Goal: Information Seeking & Learning: Learn about a topic

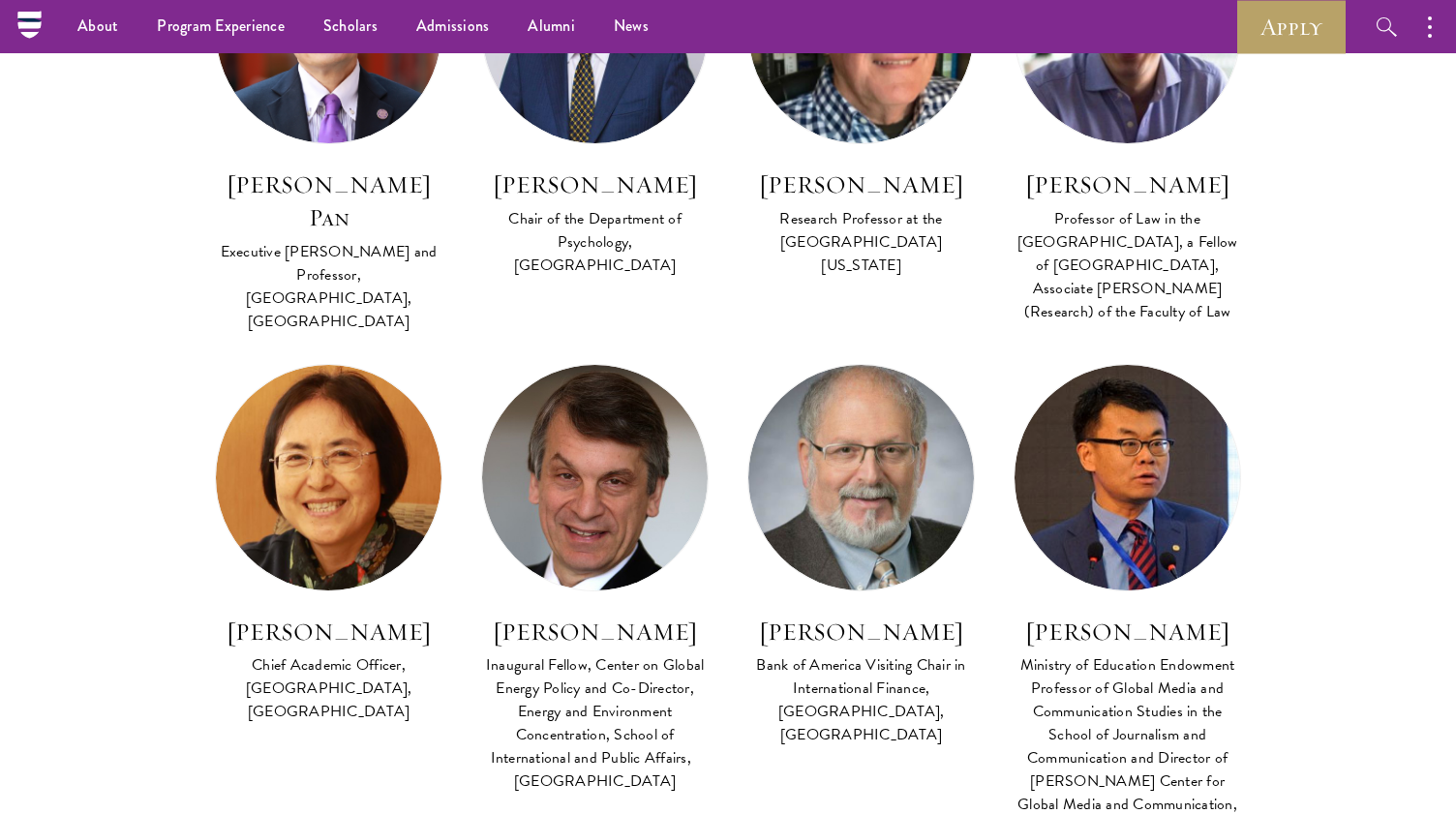
scroll to position [4697, 0]
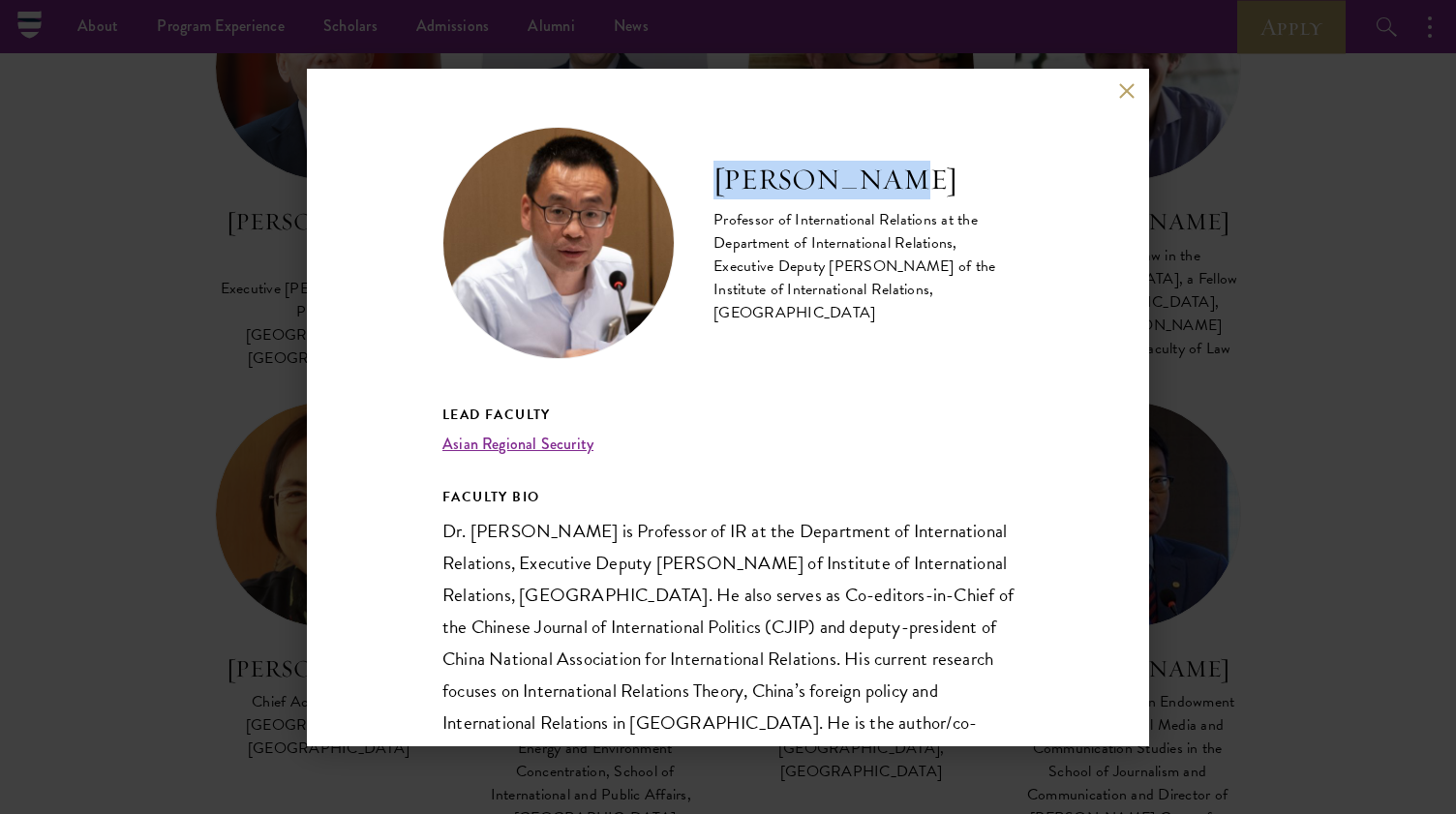
drag, startPoint x: 711, startPoint y: 185, endPoint x: 908, endPoint y: 188, distance: 197.0
click at [908, 188] on div "Sun Xuefeng Professor of International Relations at the Department of Internati…" at bounding box center [728, 243] width 571 height 232
copy h2 "Sun Xuefeng"
click at [1133, 94] on button at bounding box center [1126, 91] width 17 height 17
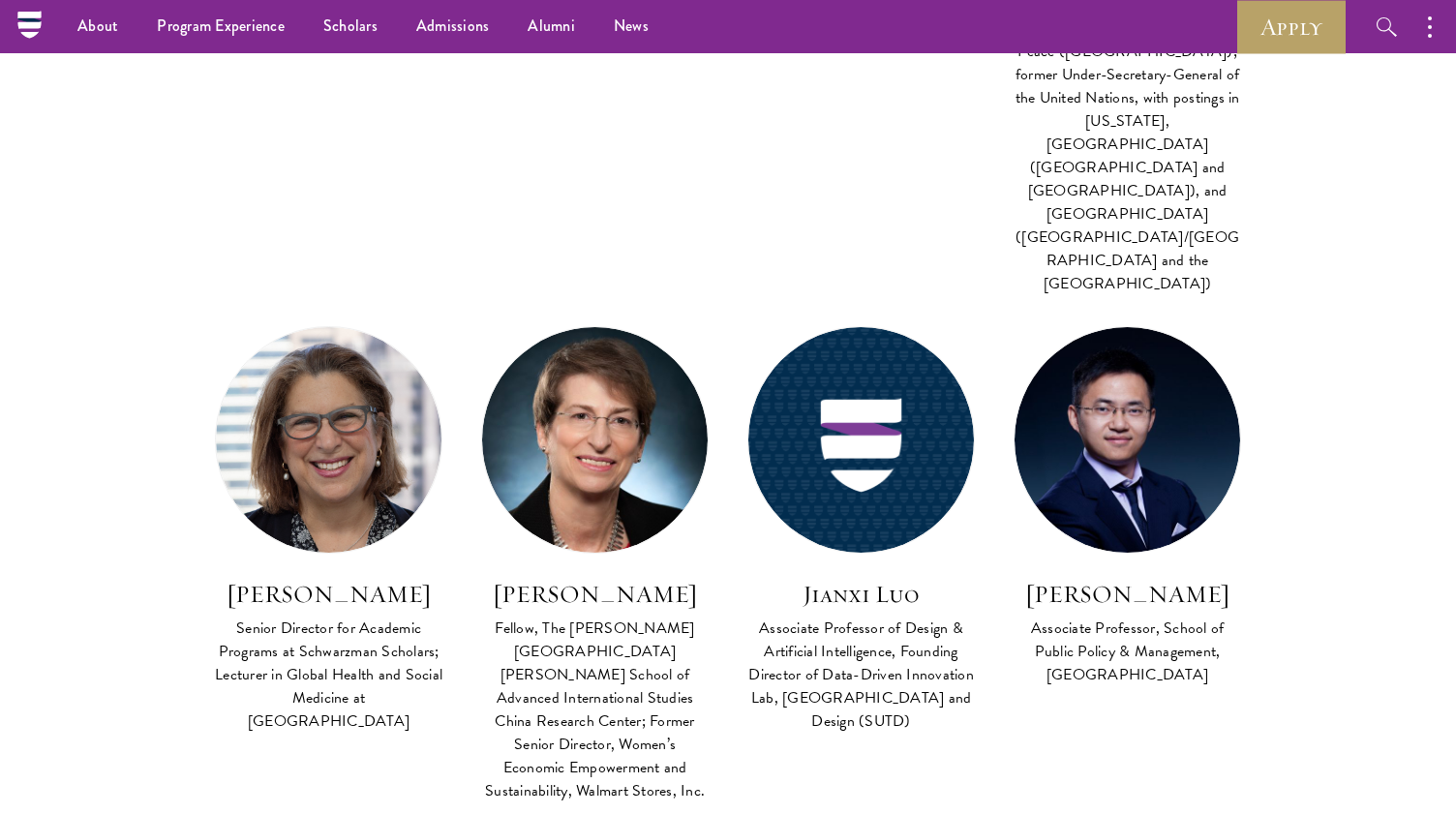
scroll to position [3333, 0]
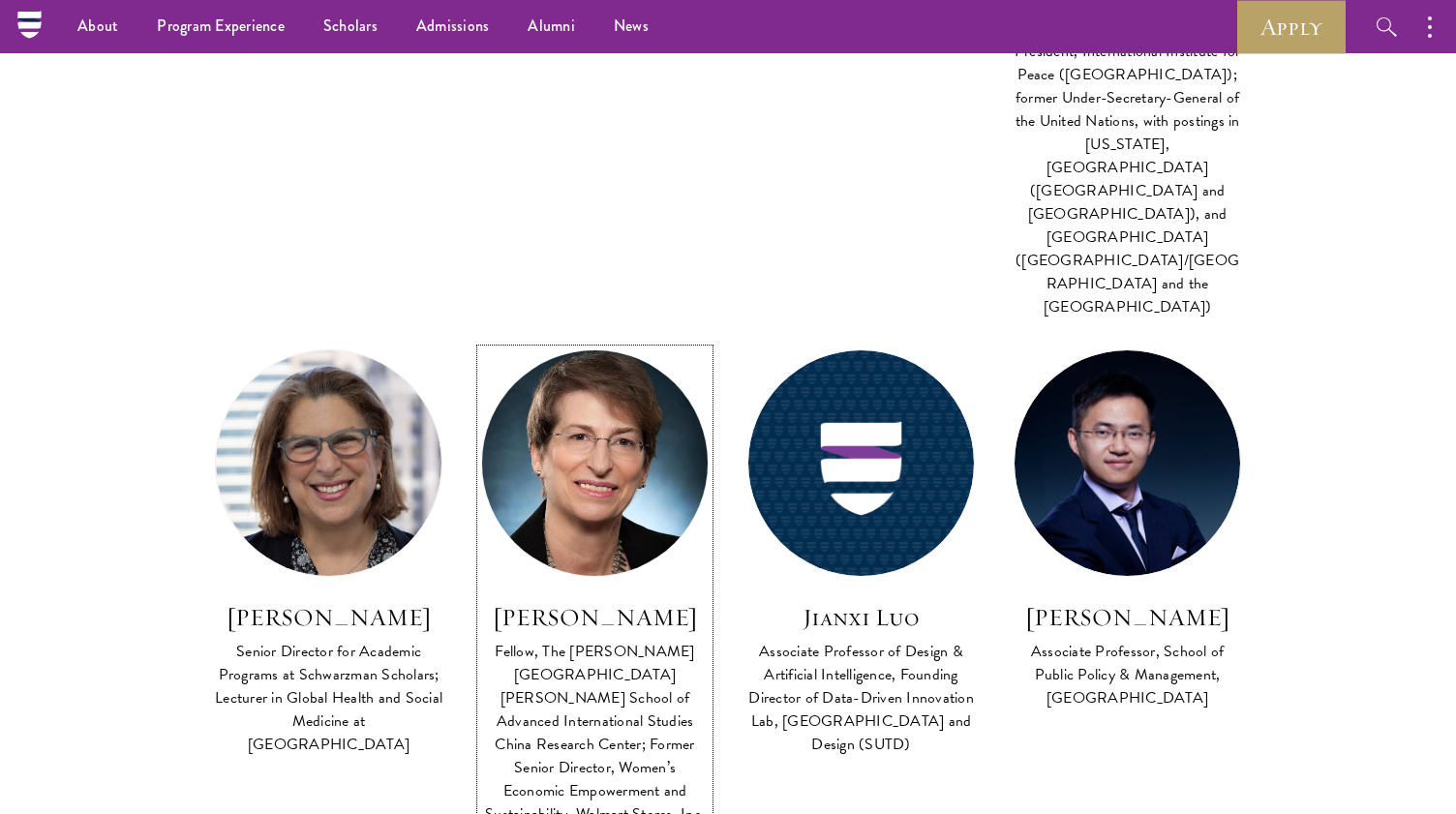
click at [598, 601] on h3 "Beth Keck" at bounding box center [595, 617] width 227 height 33
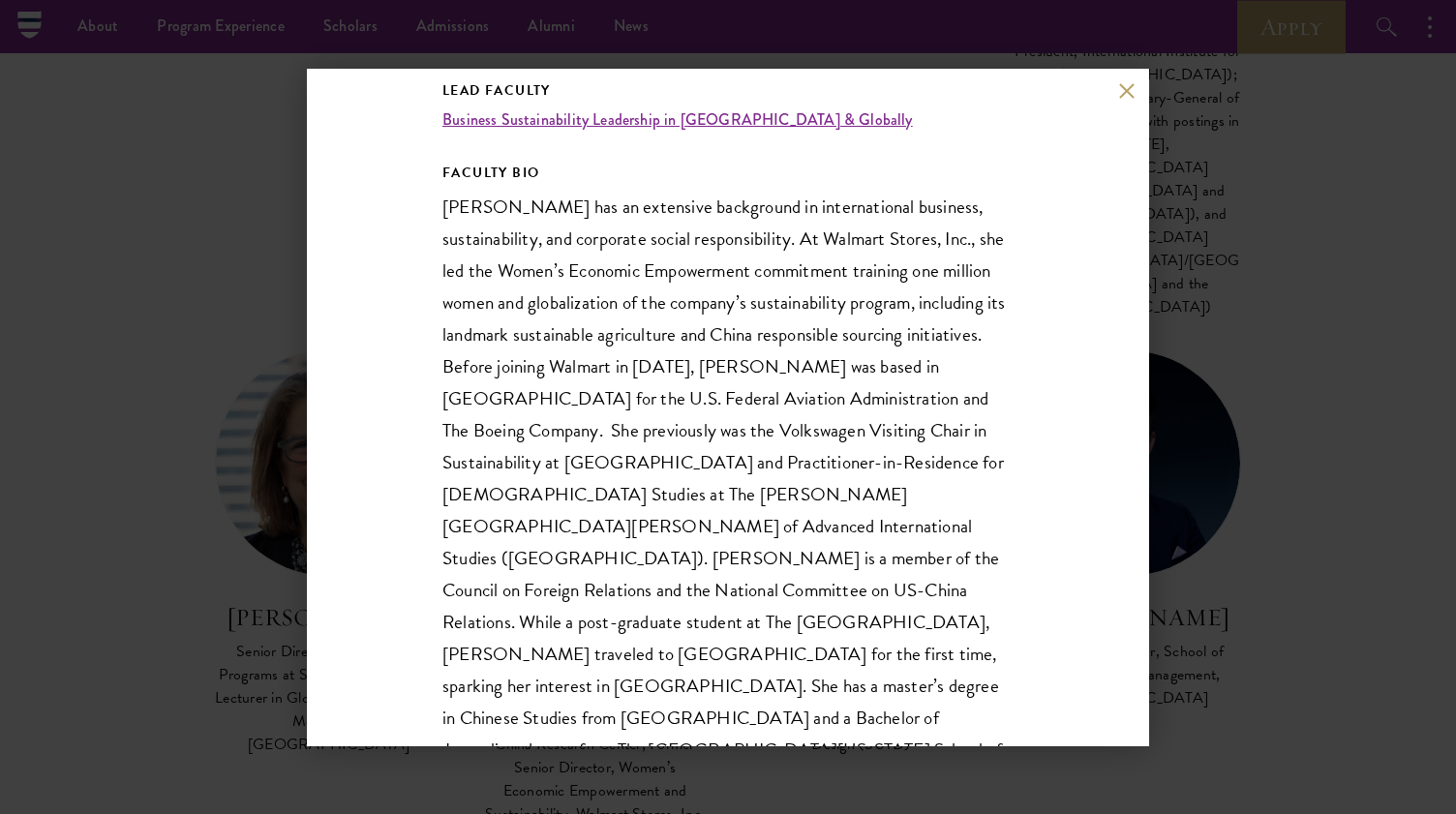
scroll to position [339, 0]
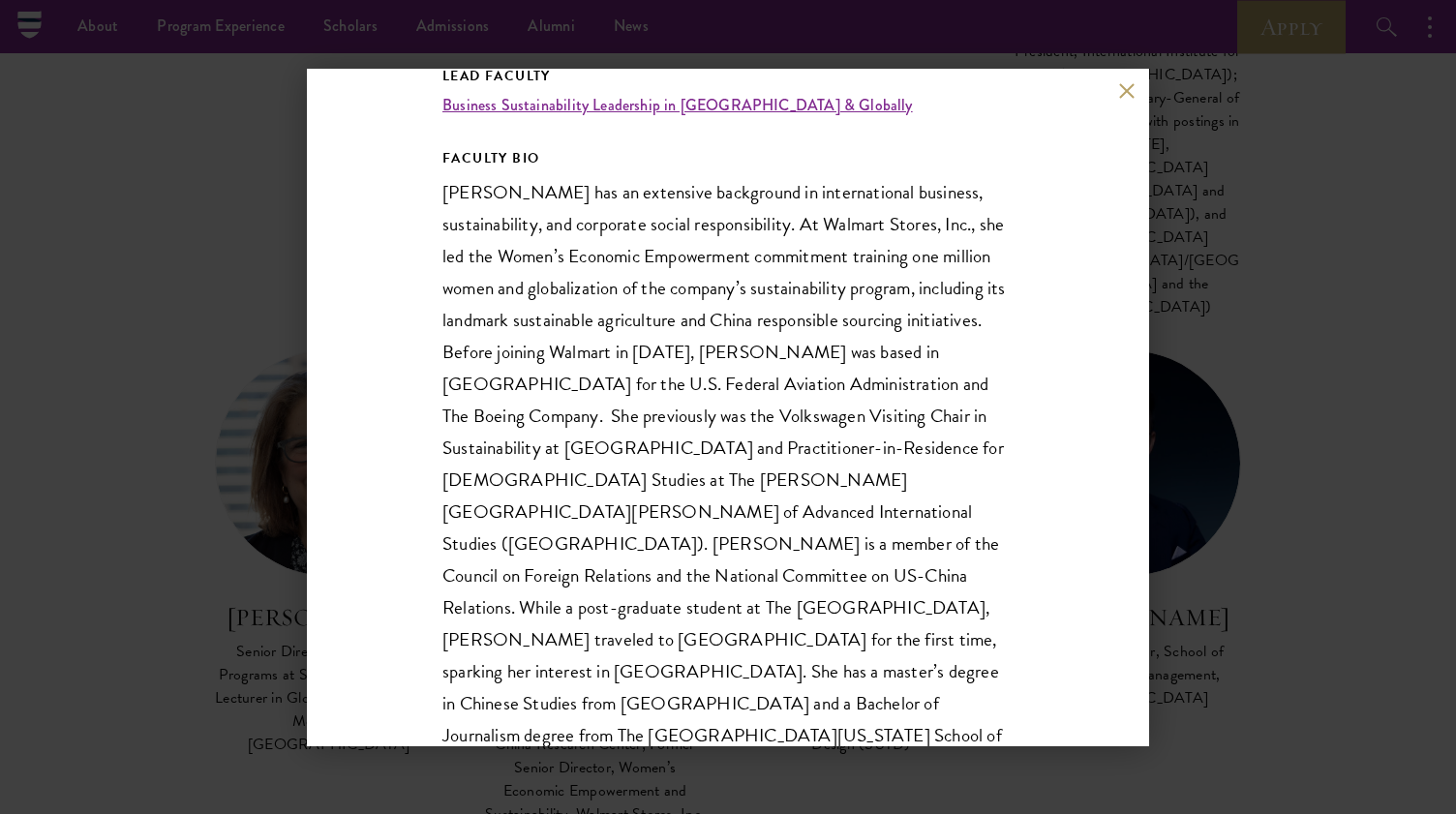
click at [1254, 442] on div "Beth Keck Fellow, The Johns Hopkins University School of Advanced International…" at bounding box center [728, 407] width 1456 height 814
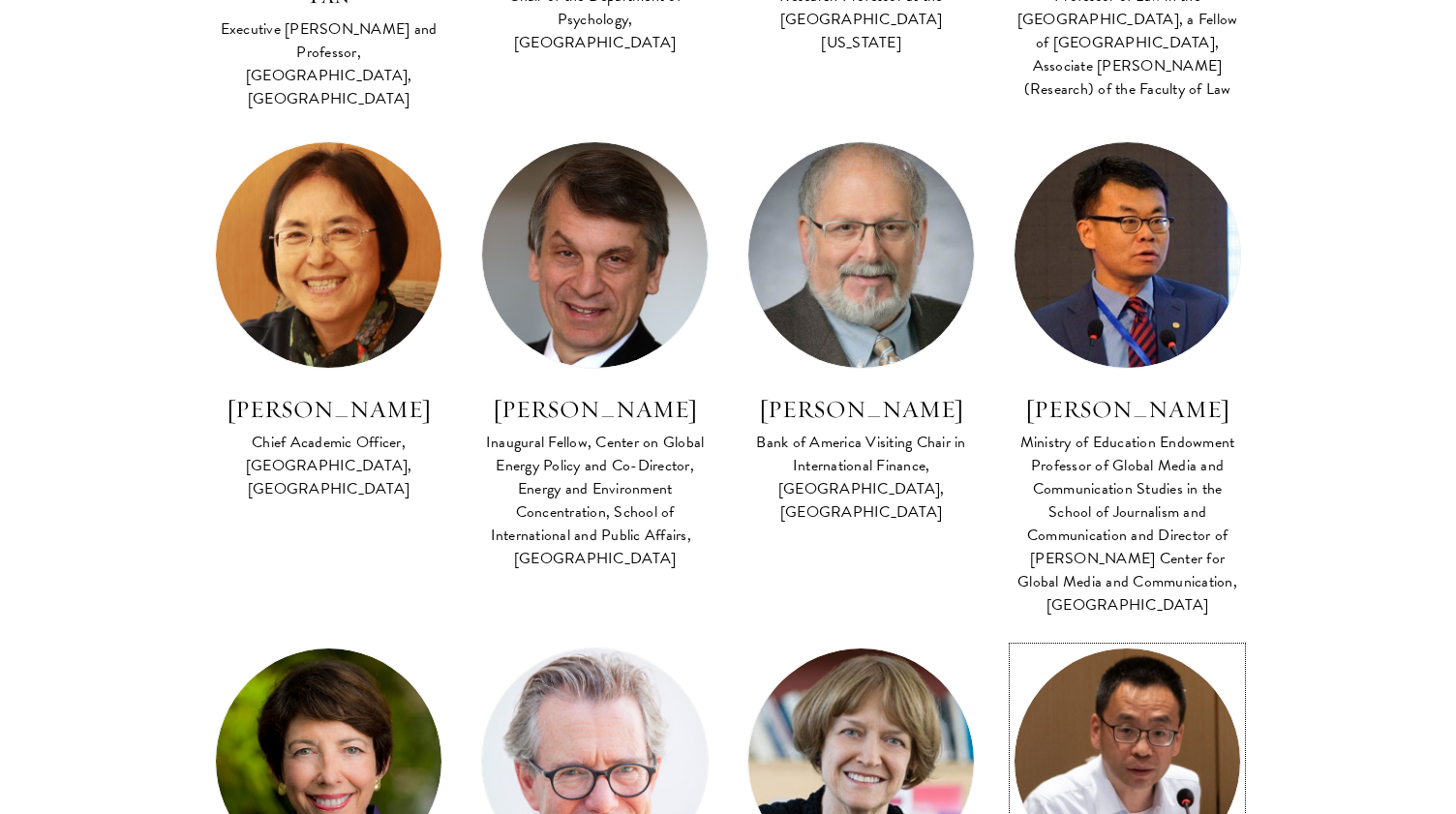
scroll to position [4974, 0]
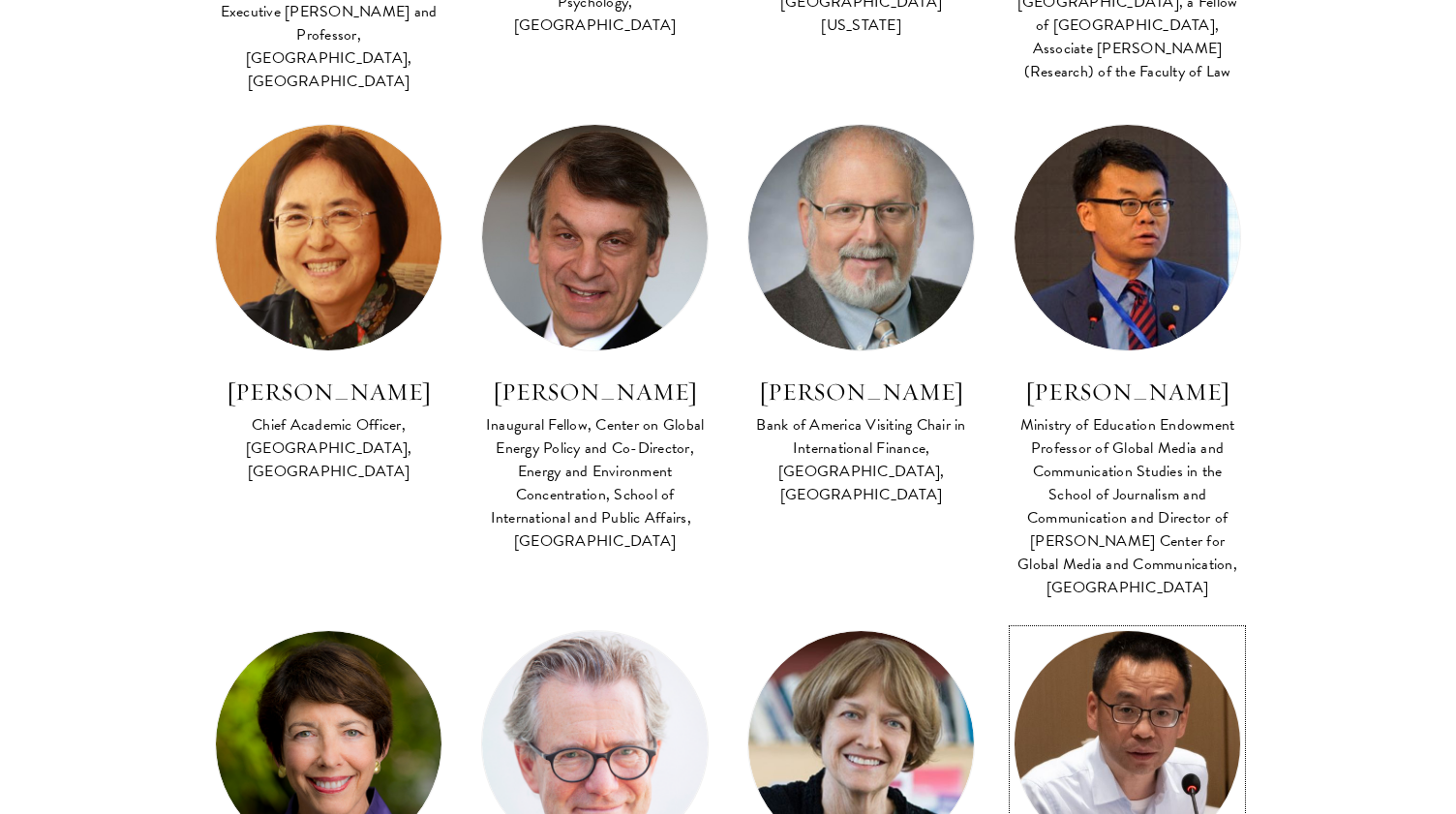
click at [1130, 620] on img at bounding box center [1126, 744] width 248 height 248
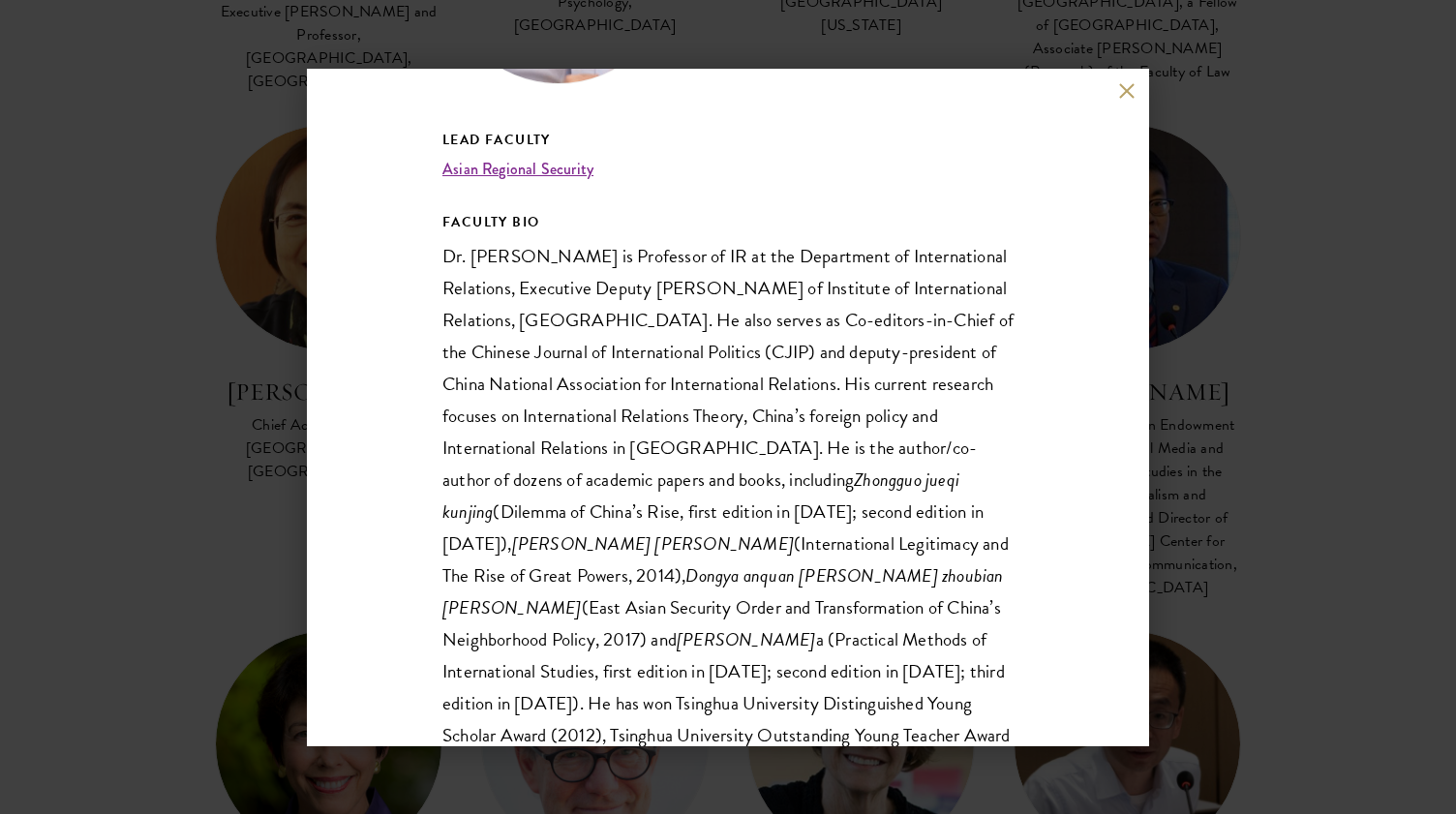
scroll to position [276, 0]
drag, startPoint x: 440, startPoint y: 256, endPoint x: 577, endPoint y: 262, distance: 137.1
click at [577, 262] on div "Sun Xuefeng Professor of International Relations at the Department of Internati…" at bounding box center [728, 407] width 842 height 678
copy p "Dr. SUN Xuefeng"
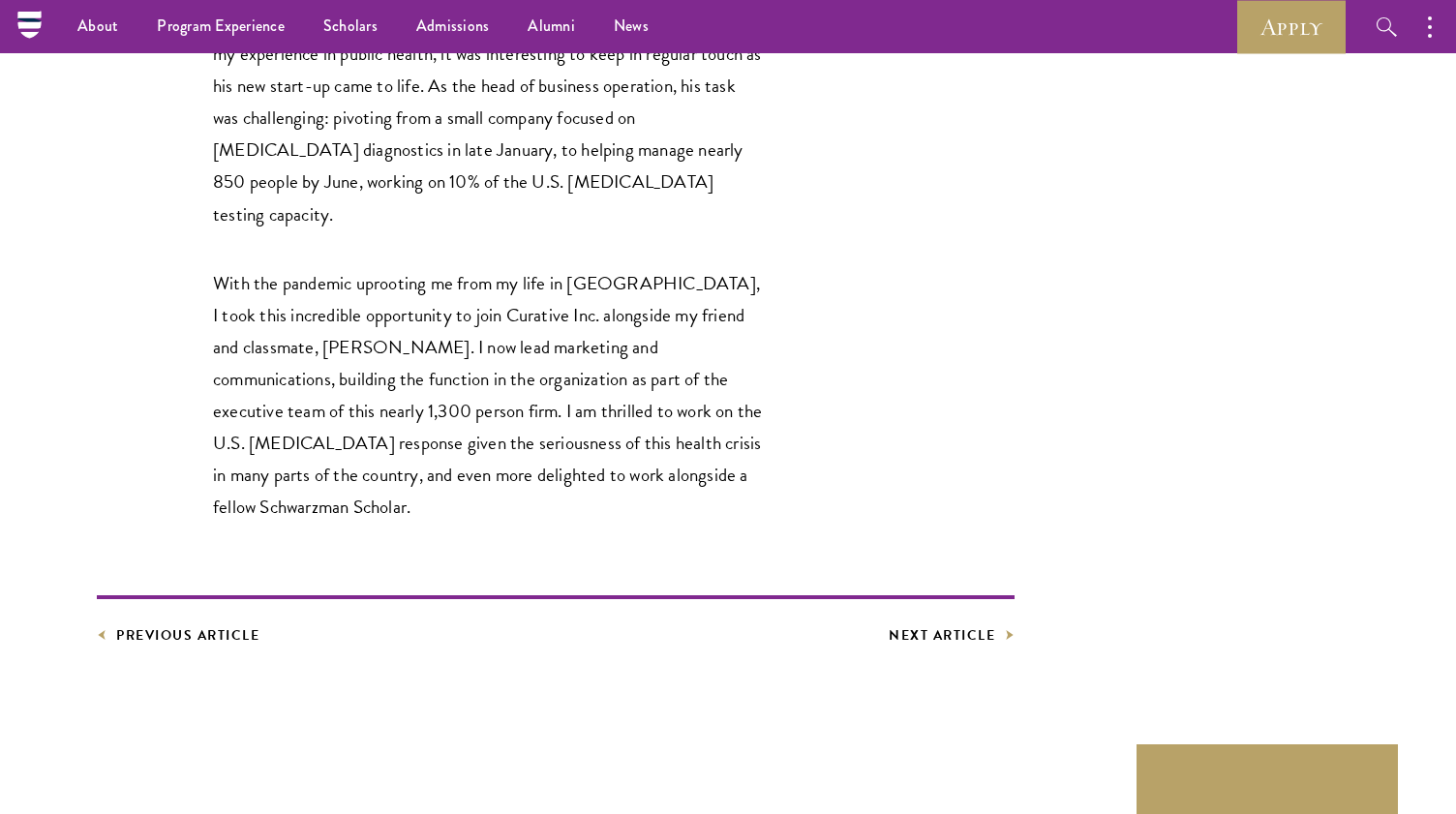
scroll to position [4329, 0]
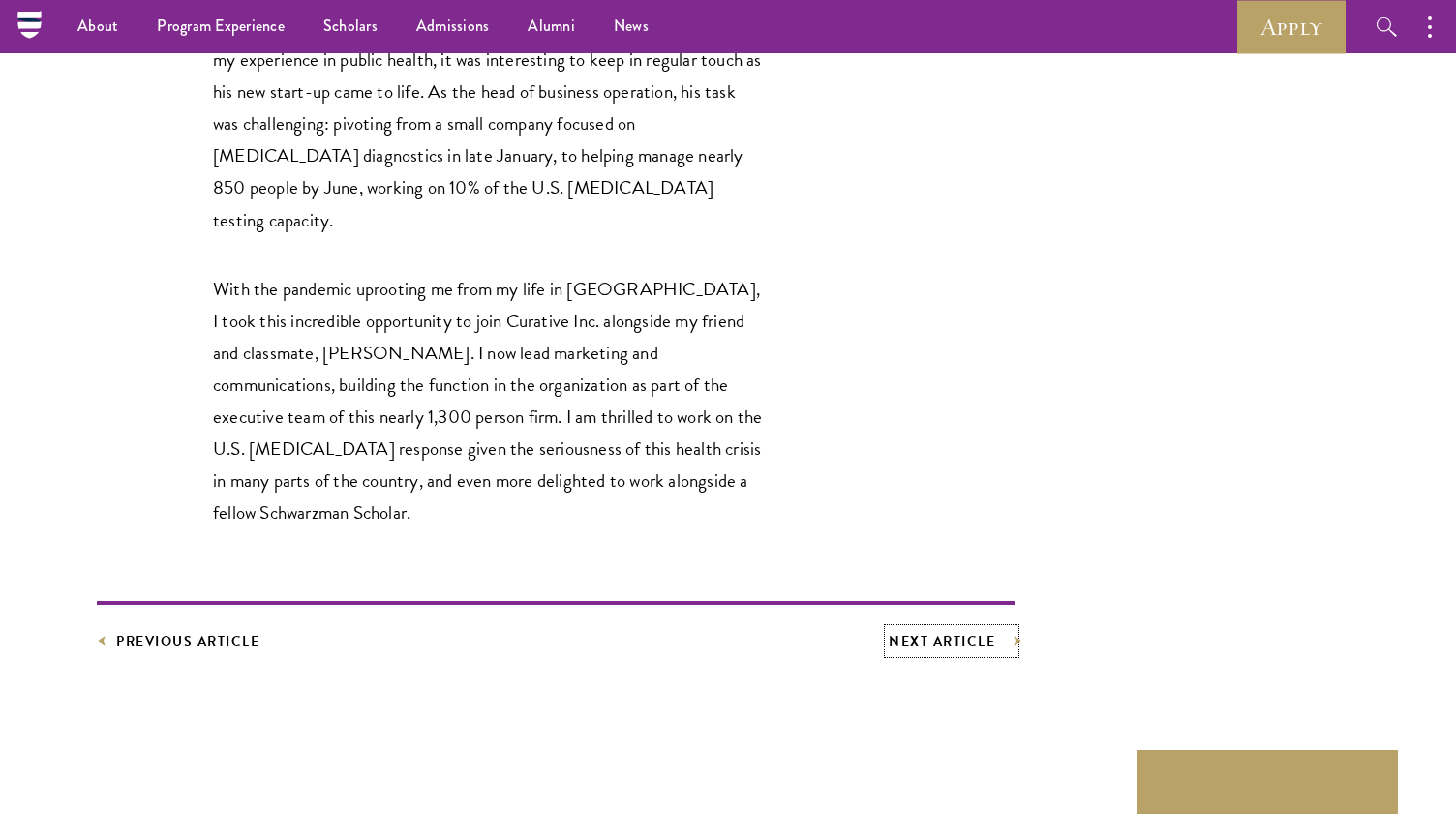
click at [939, 629] on link "Next Article" at bounding box center [951, 641] width 126 height 24
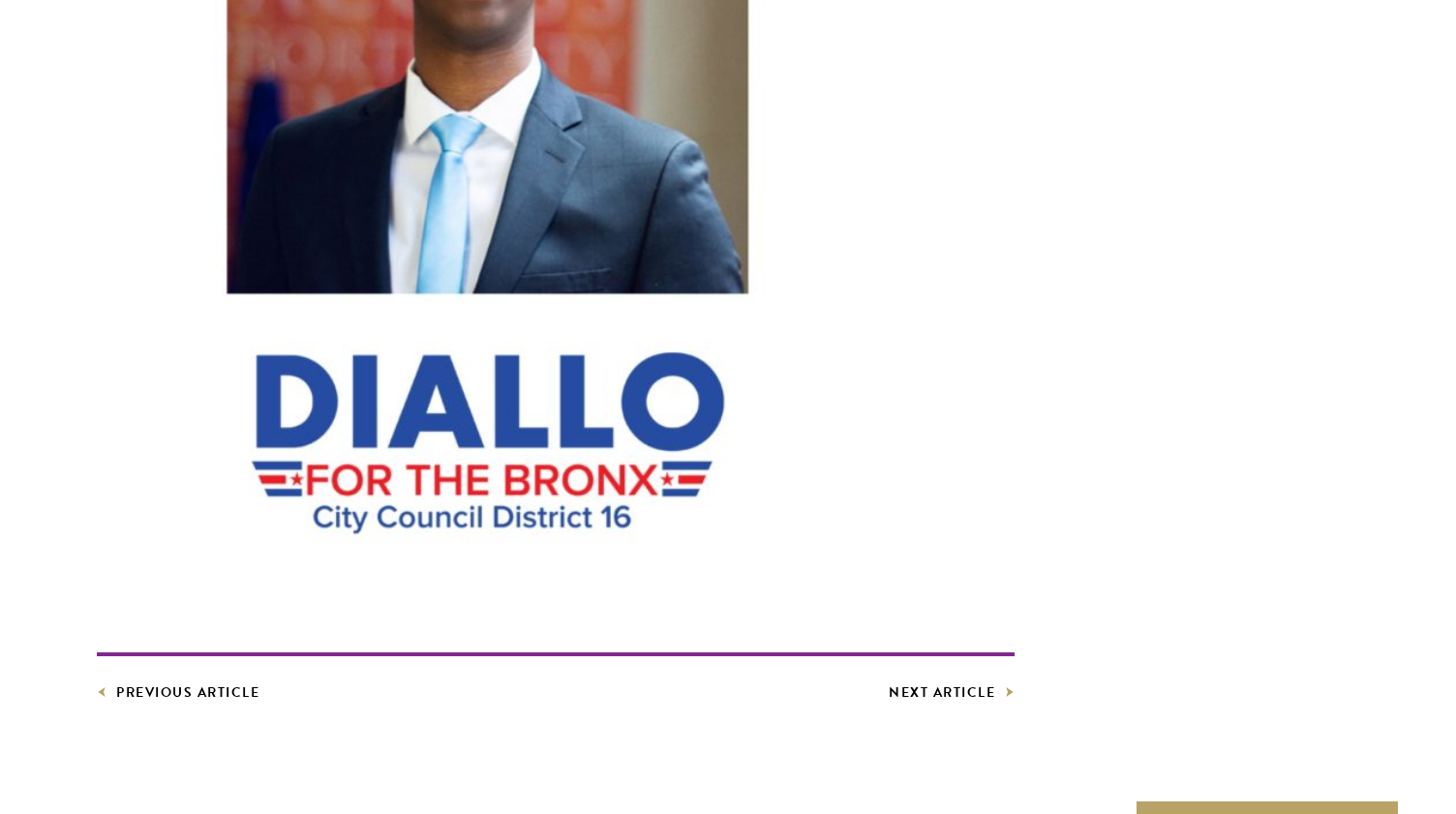
scroll to position [6636, 0]
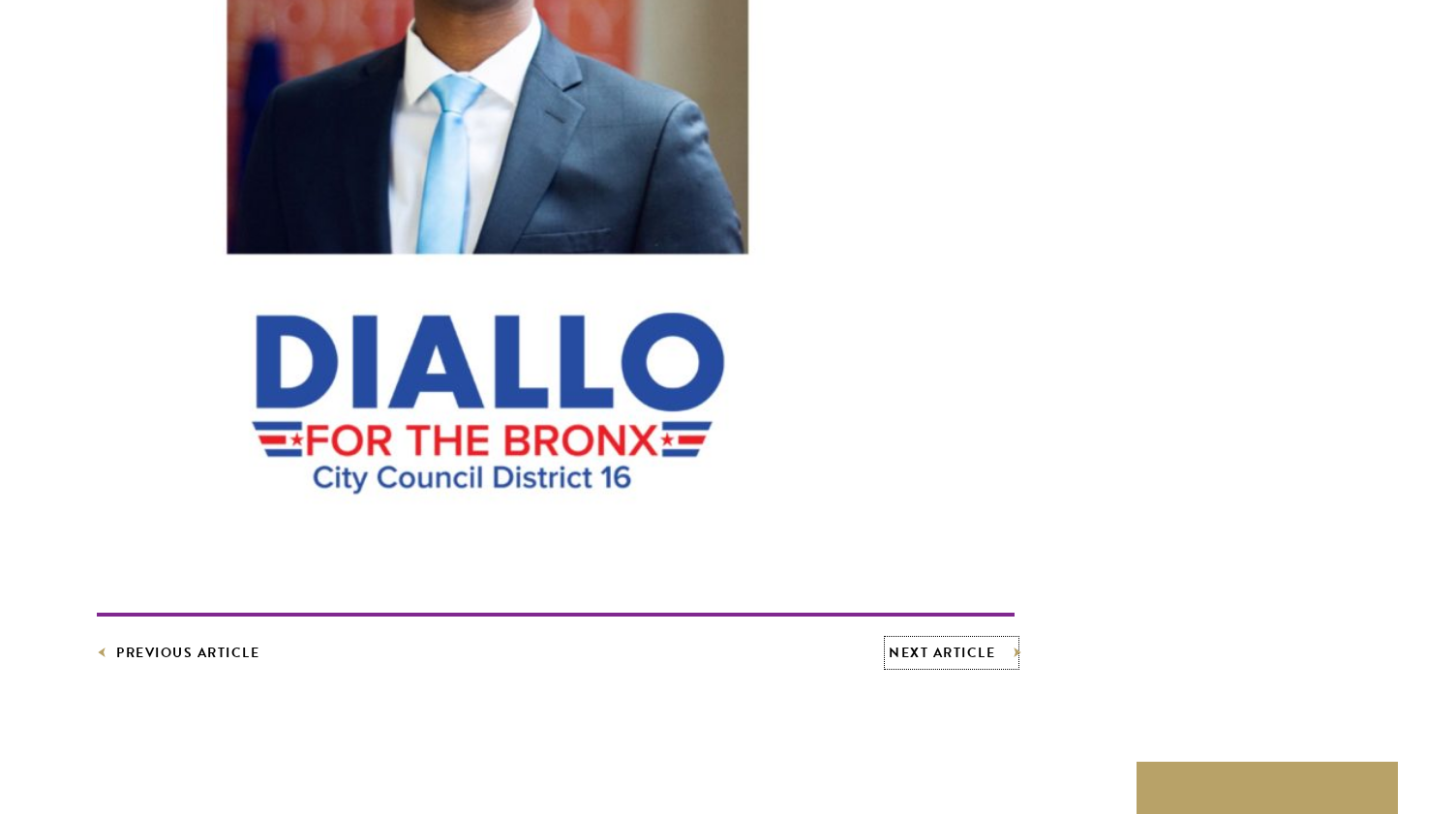
click at [943, 641] on link "Next Article" at bounding box center [951, 653] width 126 height 24
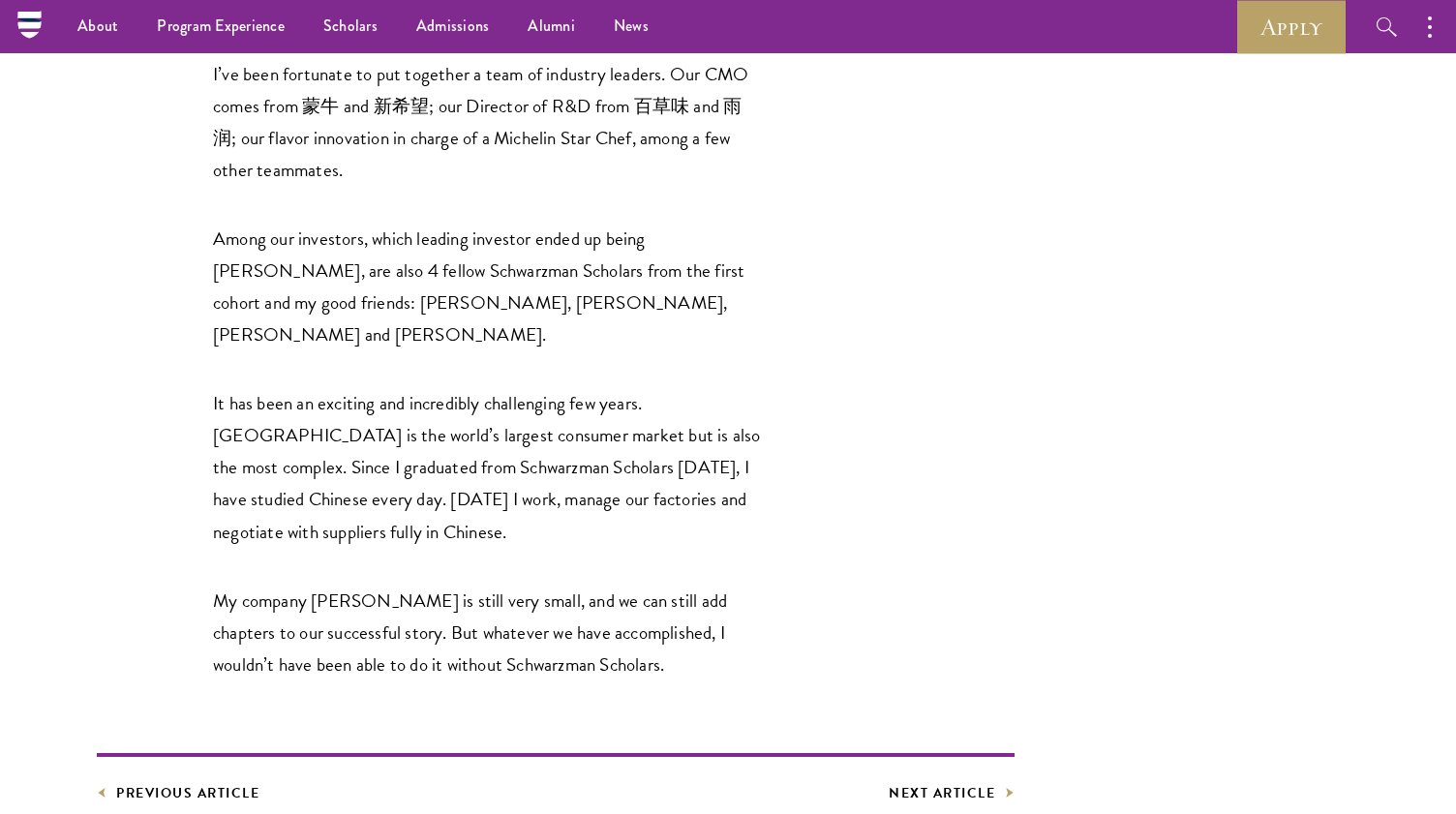
scroll to position [5998, 0]
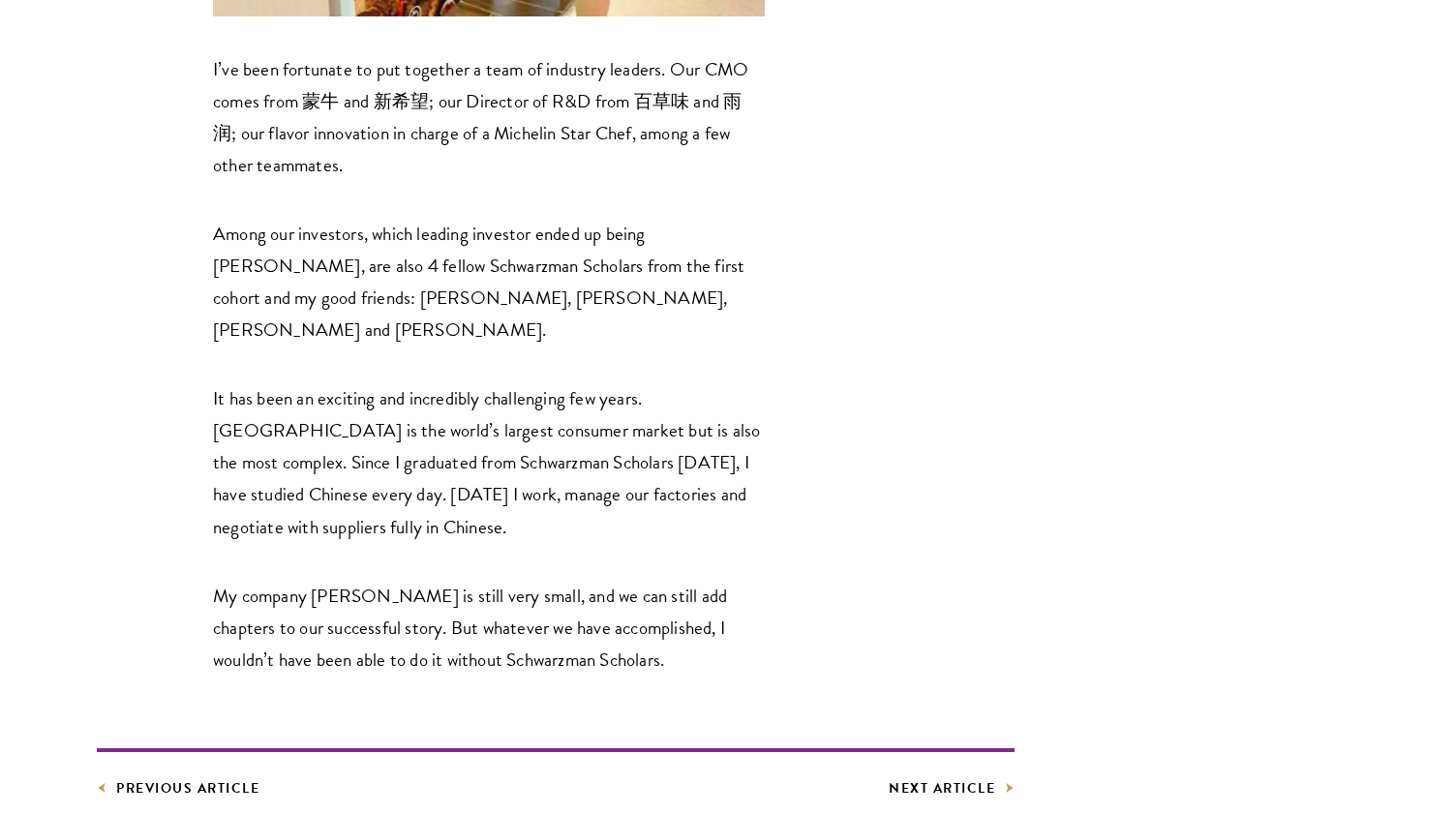
click at [952, 748] on footer "Previous Article Next Article" at bounding box center [556, 774] width 918 height 52
click at [948, 776] on link "Next Article" at bounding box center [951, 788] width 126 height 24
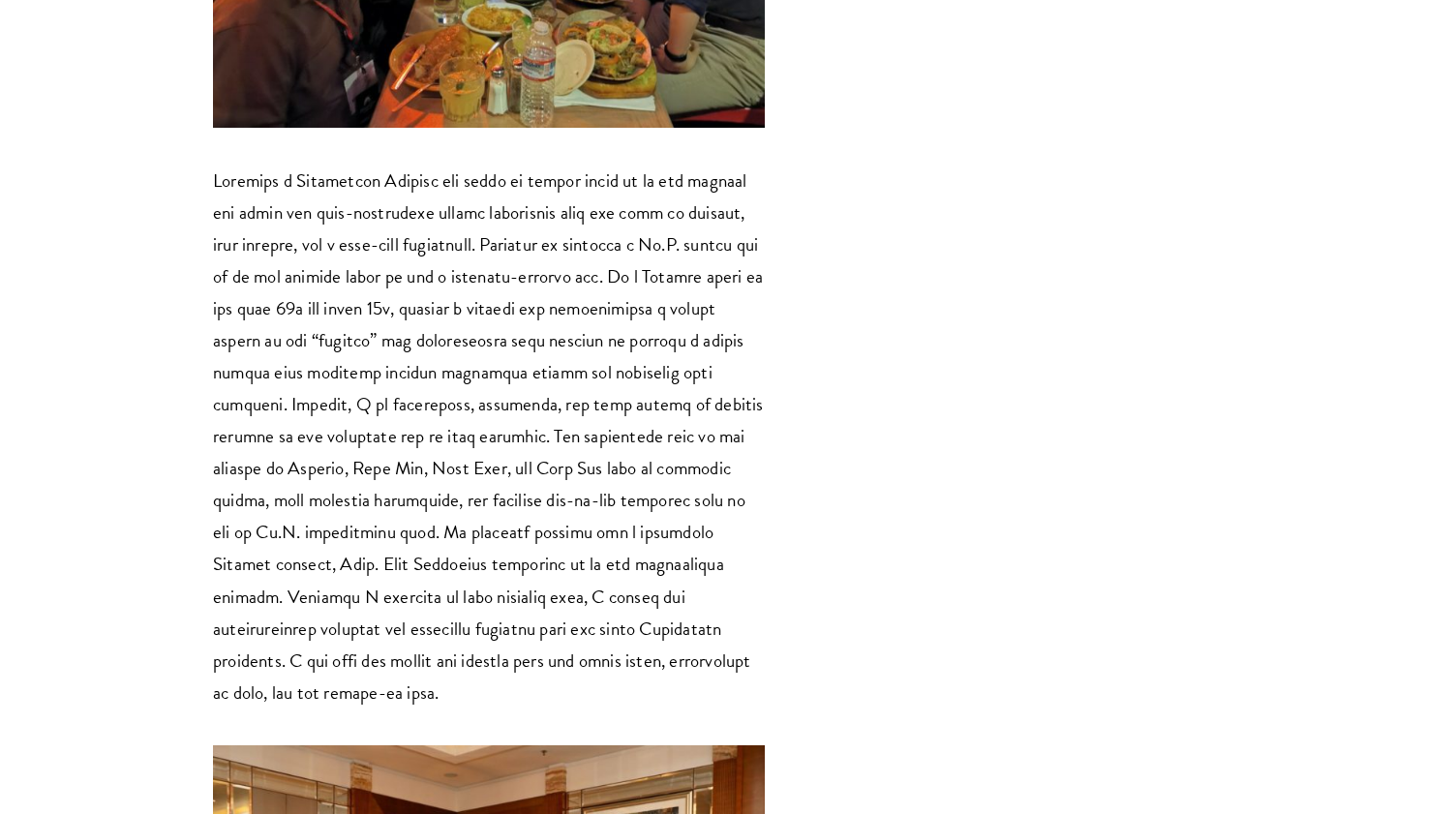
scroll to position [1767, 0]
